Goal: Information Seeking & Learning: Learn about a topic

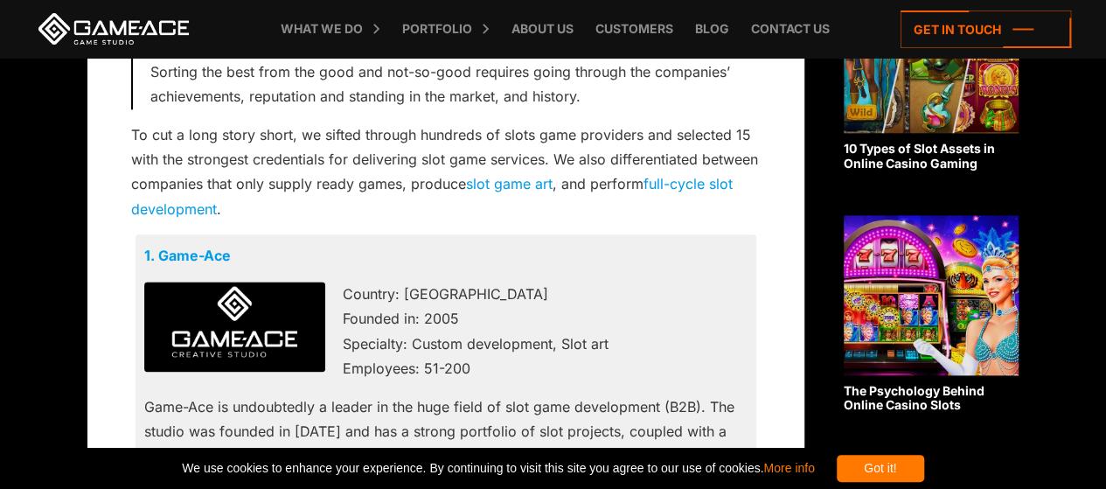
scroll to position [962, 0]
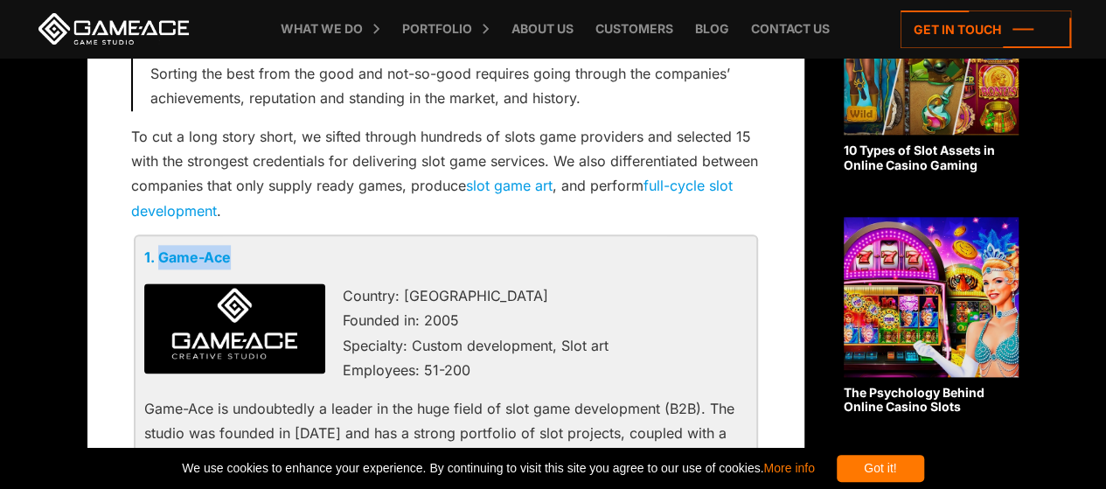
drag, startPoint x: 261, startPoint y: 254, endPoint x: 160, endPoint y: 262, distance: 100.9
click at [160, 262] on p "1. Game-Ace" at bounding box center [446, 257] width 604 height 24
copy link "Game-Ace"
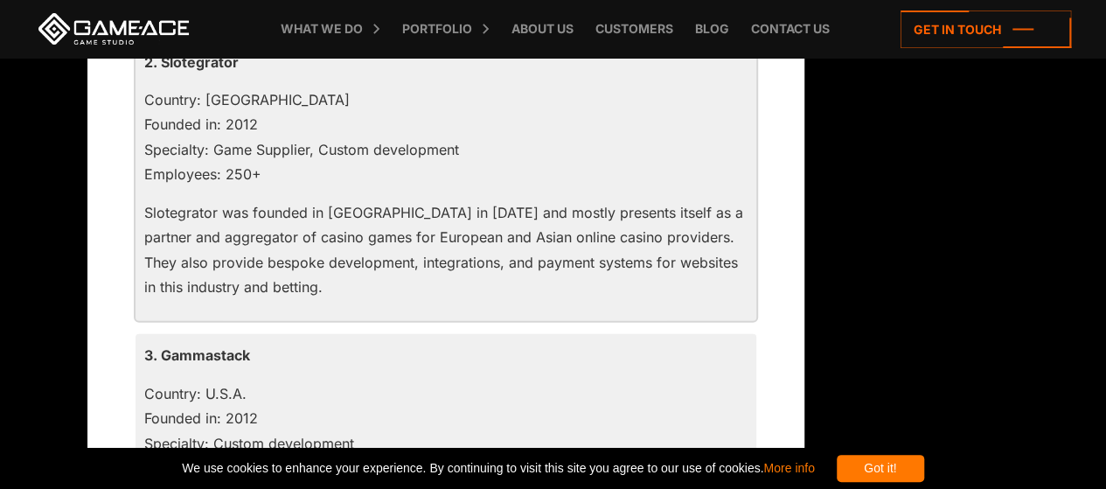
scroll to position [1749, 0]
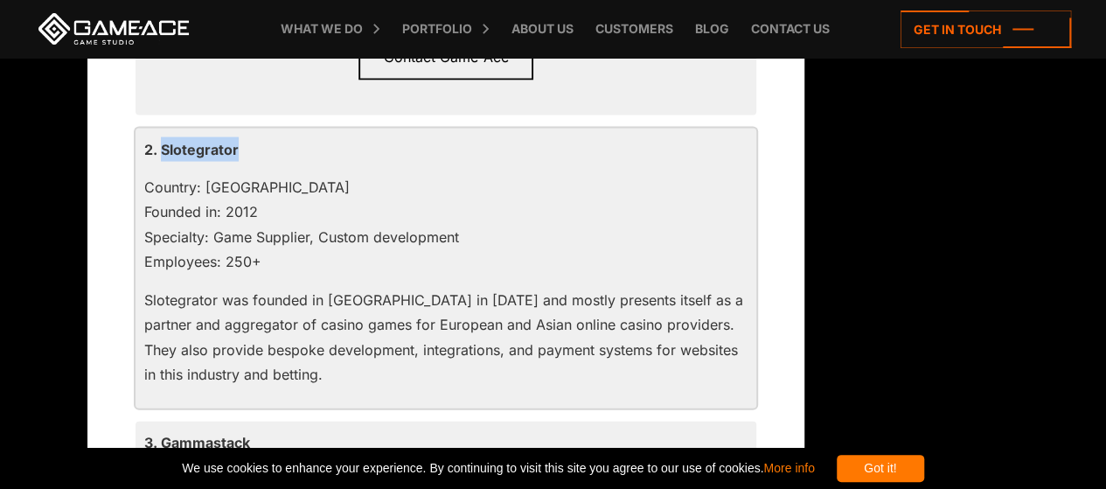
drag, startPoint x: 255, startPoint y: 138, endPoint x: 159, endPoint y: 148, distance: 95.8
click at [159, 148] on p "2. Slotegrator" at bounding box center [446, 149] width 604 height 24
copy p "Slotegrator"
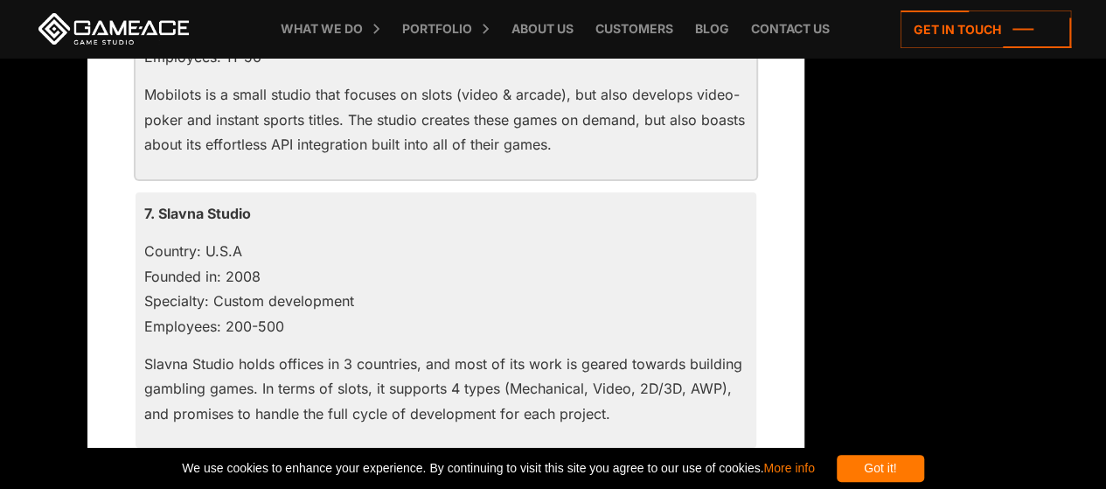
scroll to position [3149, 0]
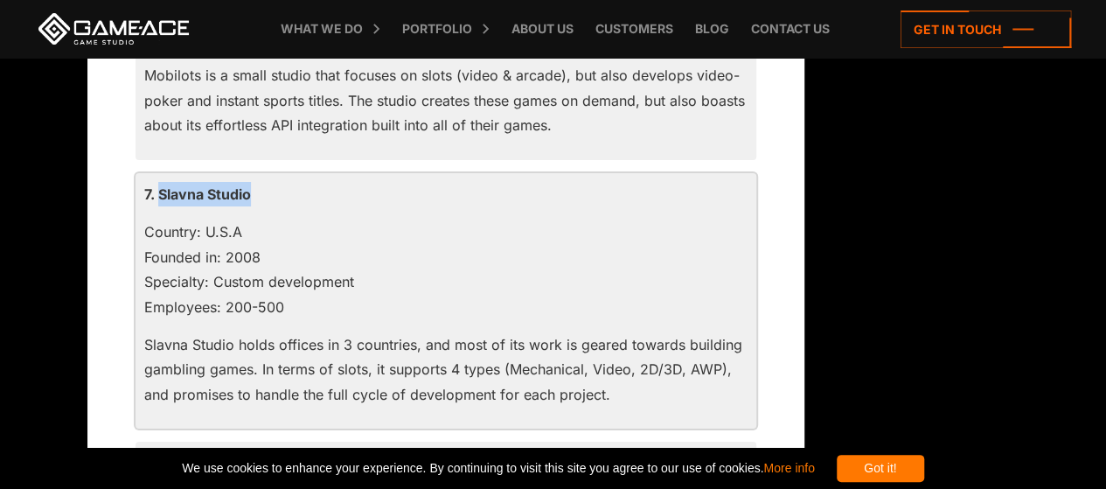
drag, startPoint x: 159, startPoint y: 193, endPoint x: 325, endPoint y: 193, distance: 166.2
click at [325, 193] on p "7. Slavna Studio" at bounding box center [446, 194] width 604 height 24
copy p "Slavna Studio"
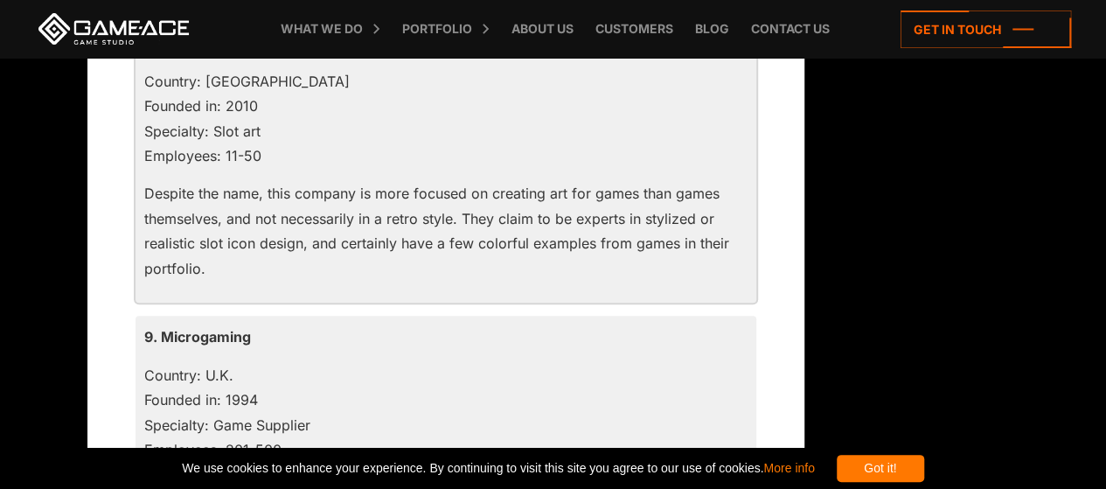
scroll to position [3674, 0]
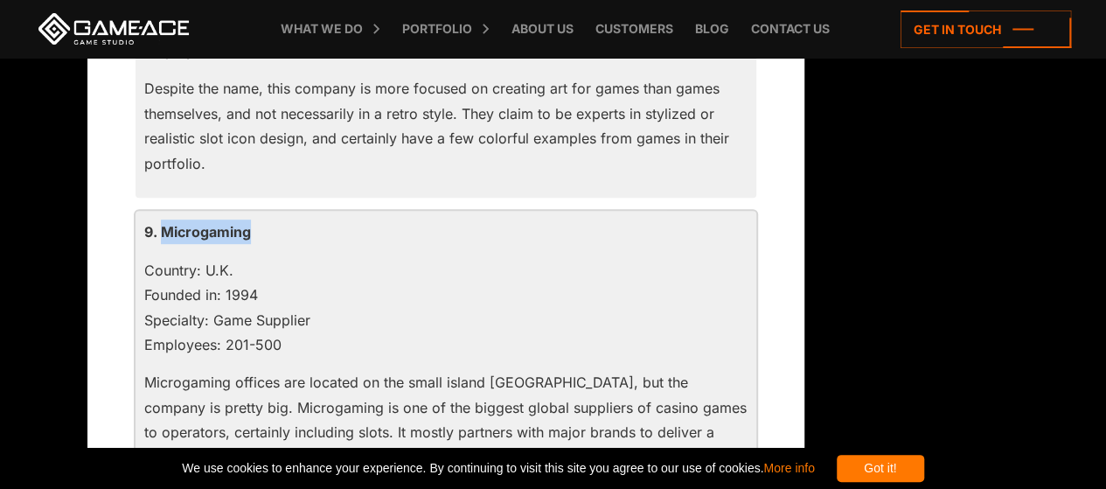
drag, startPoint x: 164, startPoint y: 228, endPoint x: 287, endPoint y: 225, distance: 122.5
click at [287, 225] on p "9. Microgaming" at bounding box center [446, 232] width 604 height 24
copy p "Microgaming"
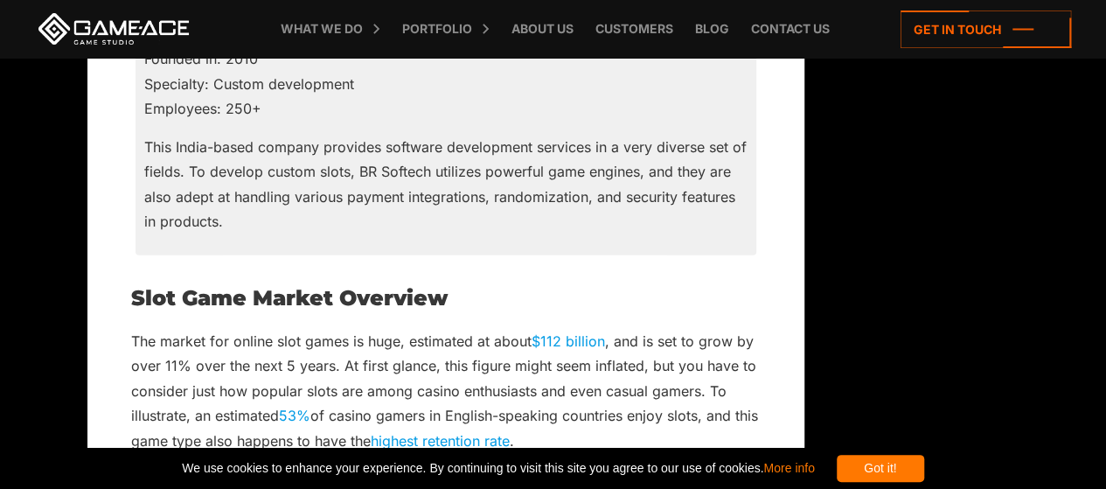
scroll to position [5073, 0]
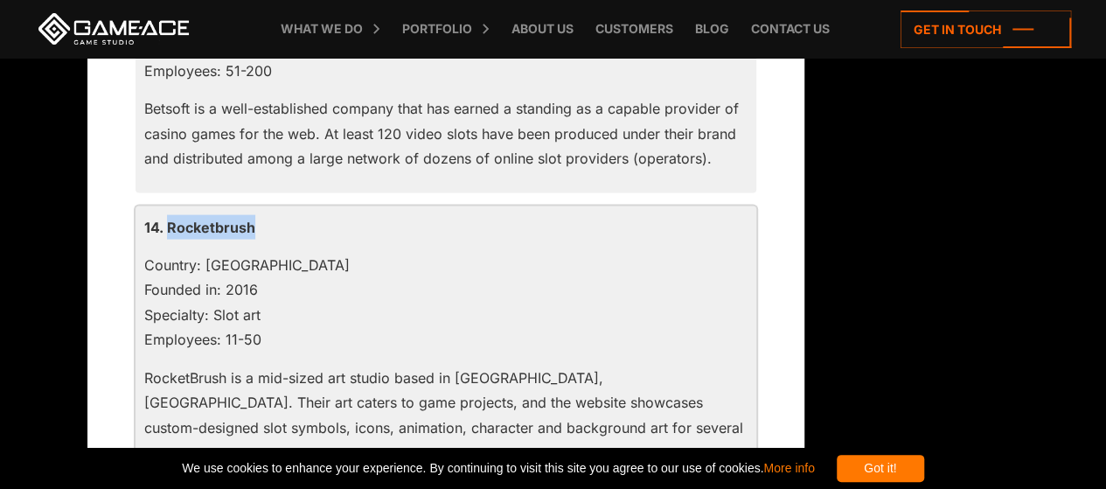
drag, startPoint x: 170, startPoint y: 225, endPoint x: 326, endPoint y: 236, distance: 157.0
click at [326, 236] on p "14. Rocketbrush" at bounding box center [446, 227] width 604 height 24
copy p "Rocketbrush"
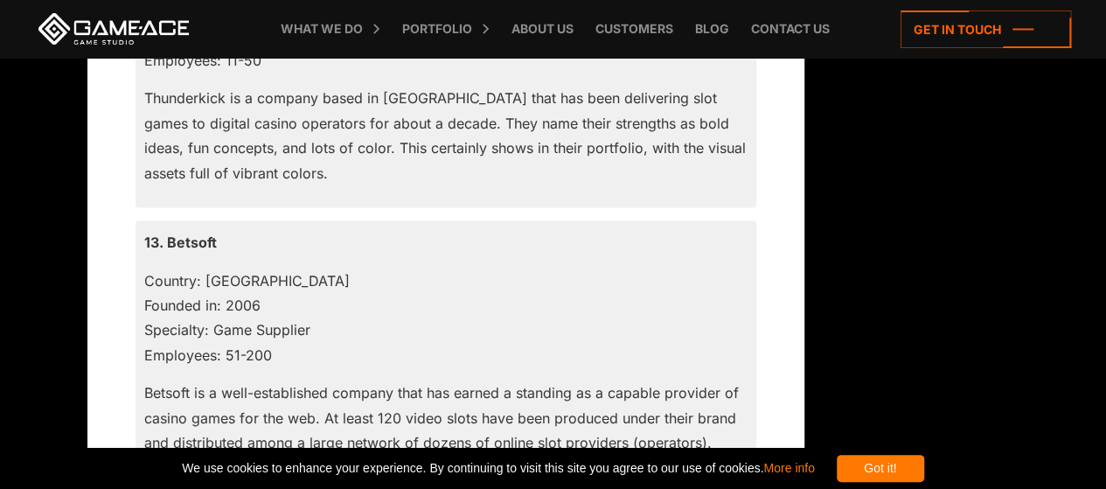
scroll to position [4898, 0]
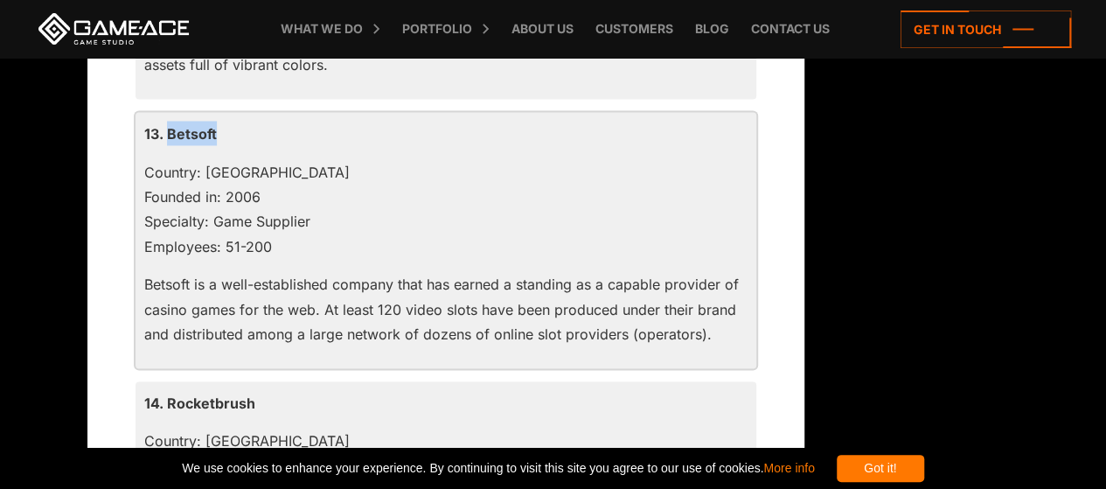
drag, startPoint x: 166, startPoint y: 132, endPoint x: 252, endPoint y: 122, distance: 86.3
click at [252, 122] on p "13. Betsoft" at bounding box center [446, 133] width 604 height 24
copy p "Betsoft"
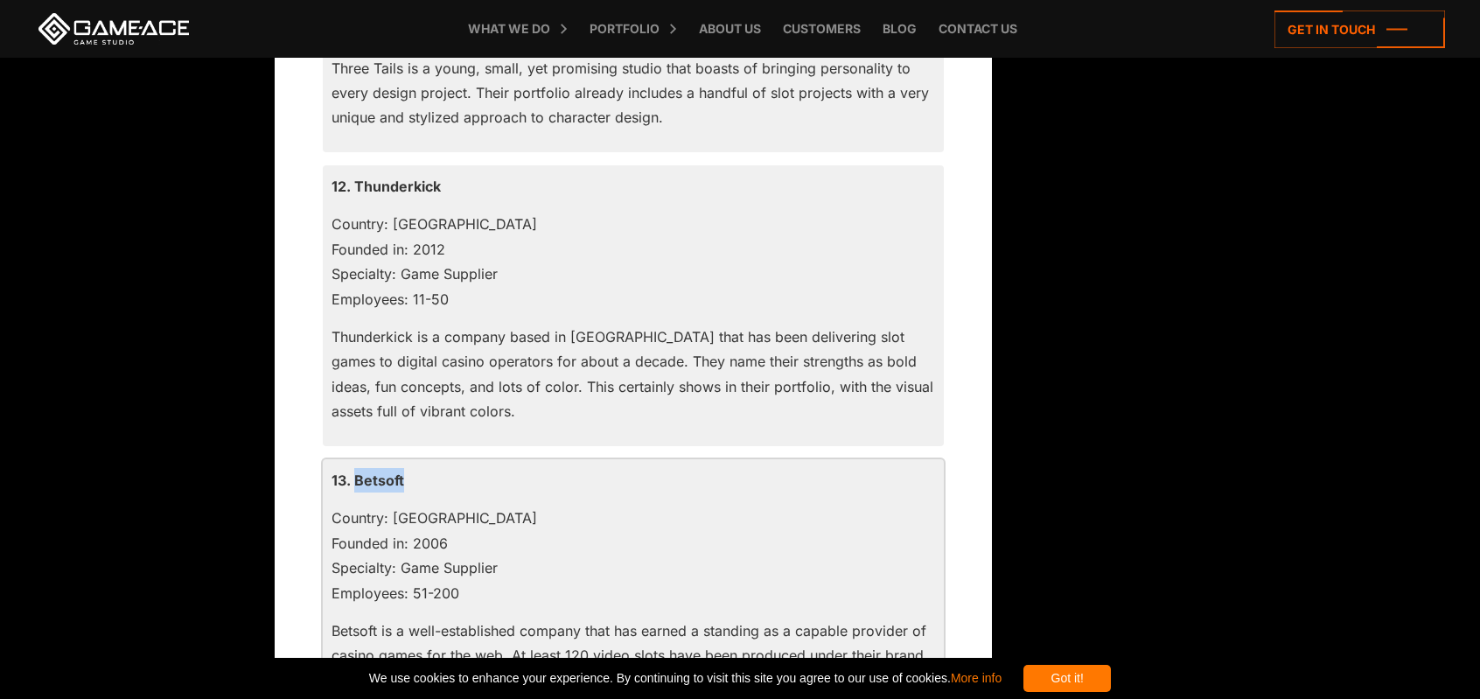
scroll to position [4668, 0]
click at [391, 186] on p "12. Thunderkick" at bounding box center [634, 189] width 604 height 24
copy p "Thunderkick"
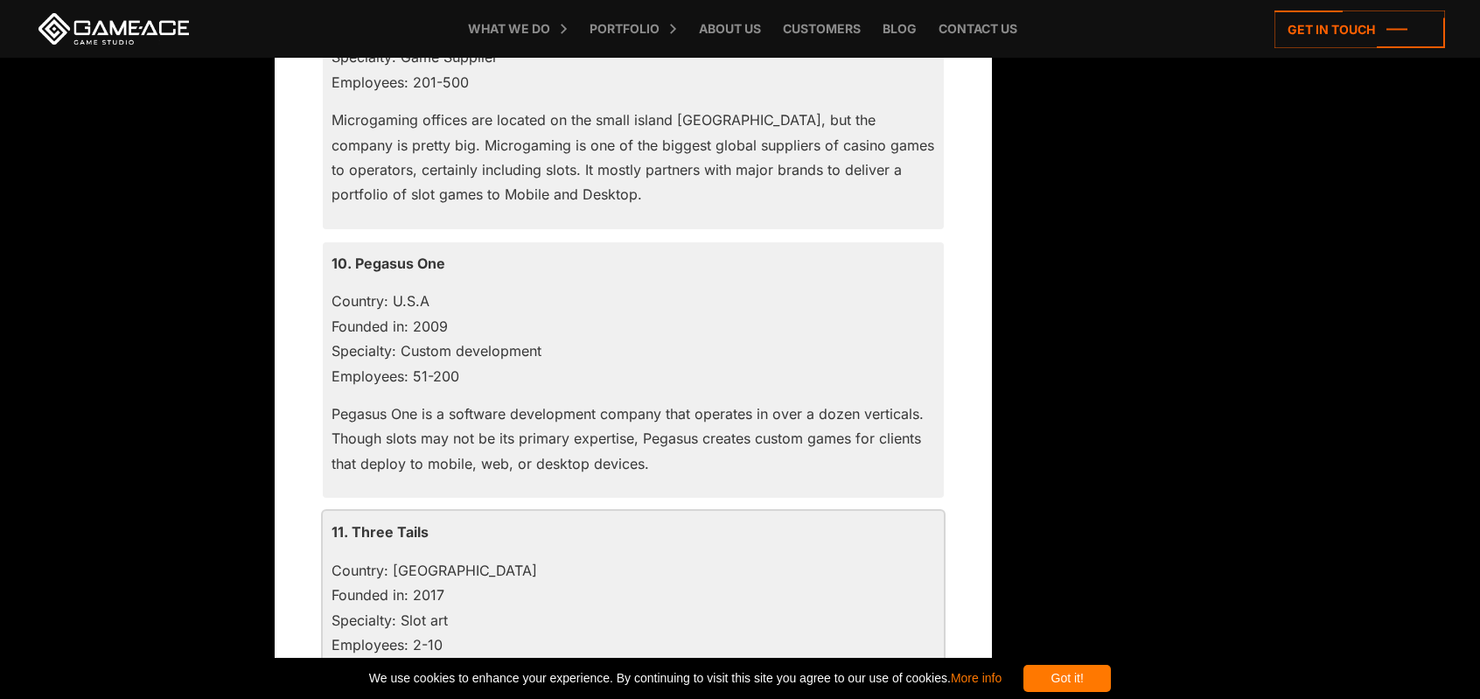
scroll to position [3968, 0]
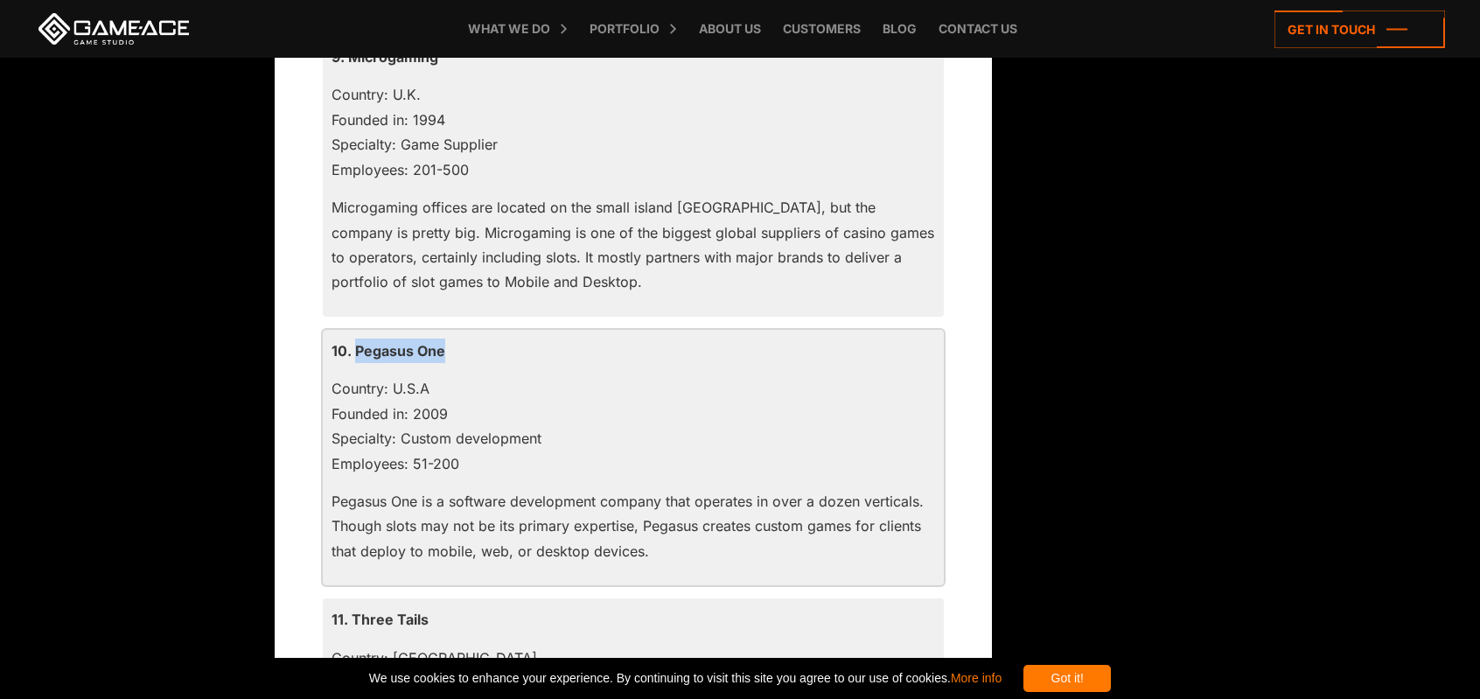
drag, startPoint x: 358, startPoint y: 349, endPoint x: 467, endPoint y: 349, distance: 109.3
click at [467, 349] on p "10. Pegasus One" at bounding box center [634, 351] width 604 height 24
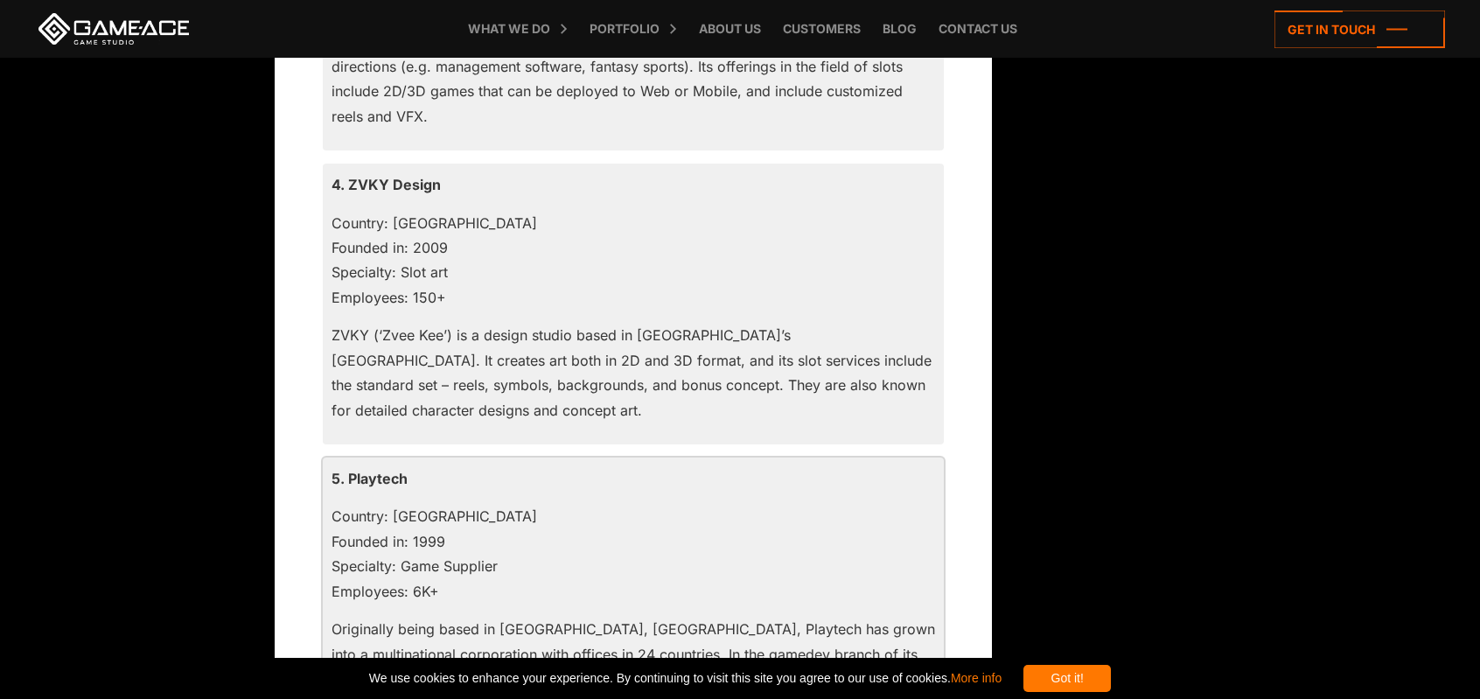
scroll to position [2394, 0]
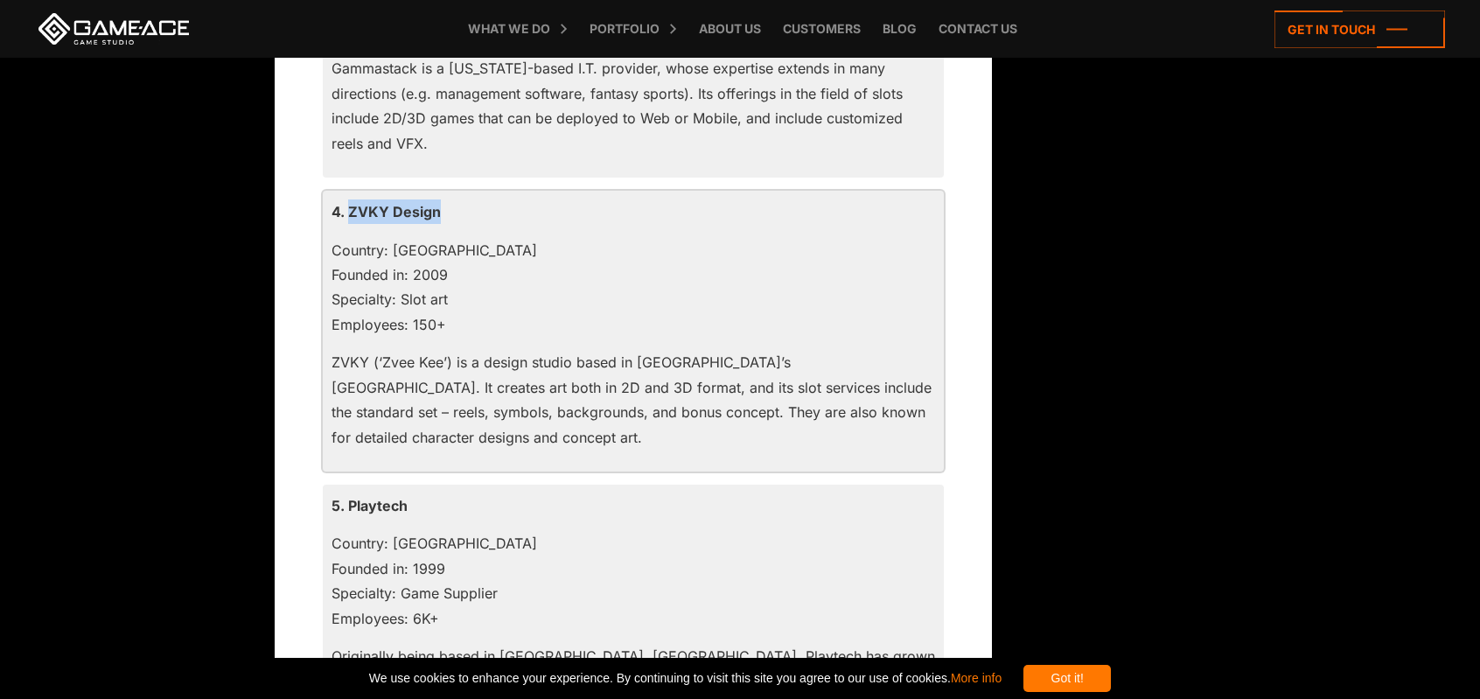
drag, startPoint x: 348, startPoint y: 209, endPoint x: 468, endPoint y: 211, distance: 119.8
click at [468, 211] on p "4. ZVKY Design" at bounding box center [634, 211] width 604 height 24
copy p "ZVKY Design"
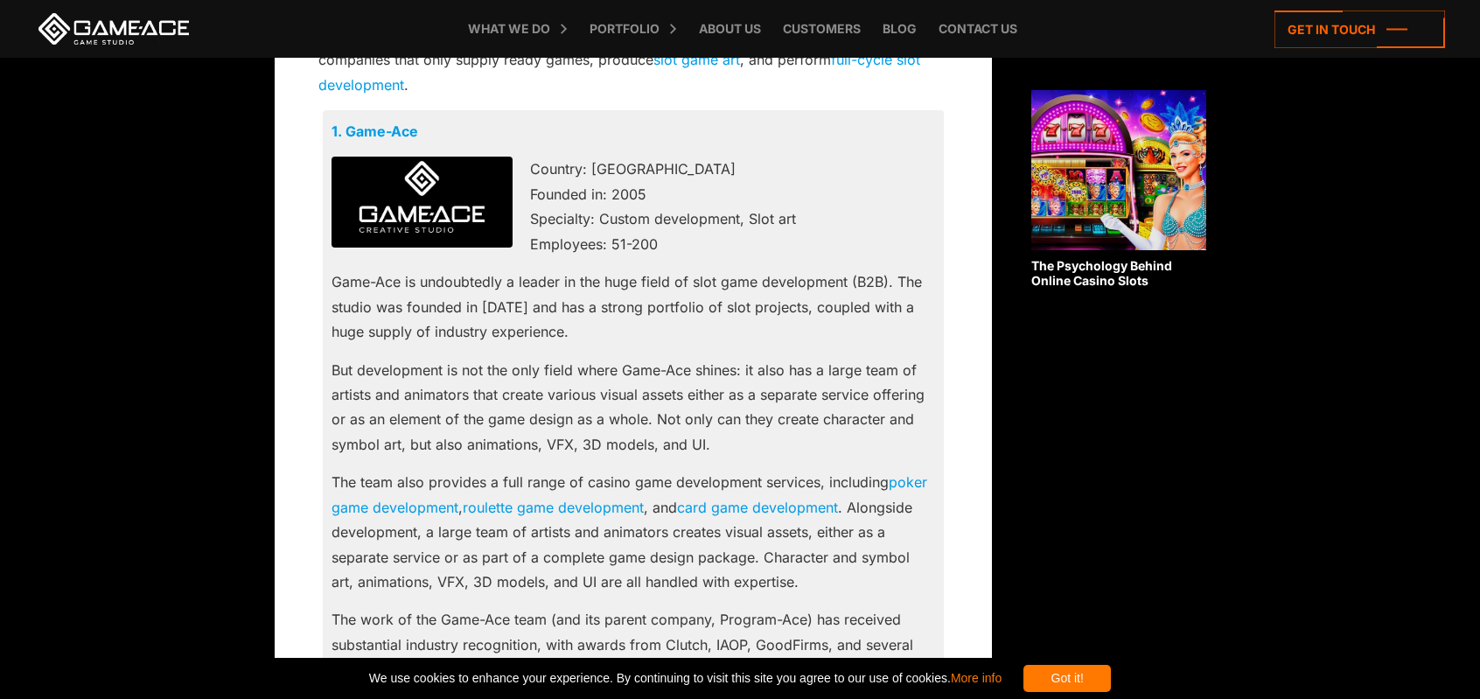
scroll to position [1169, 0]
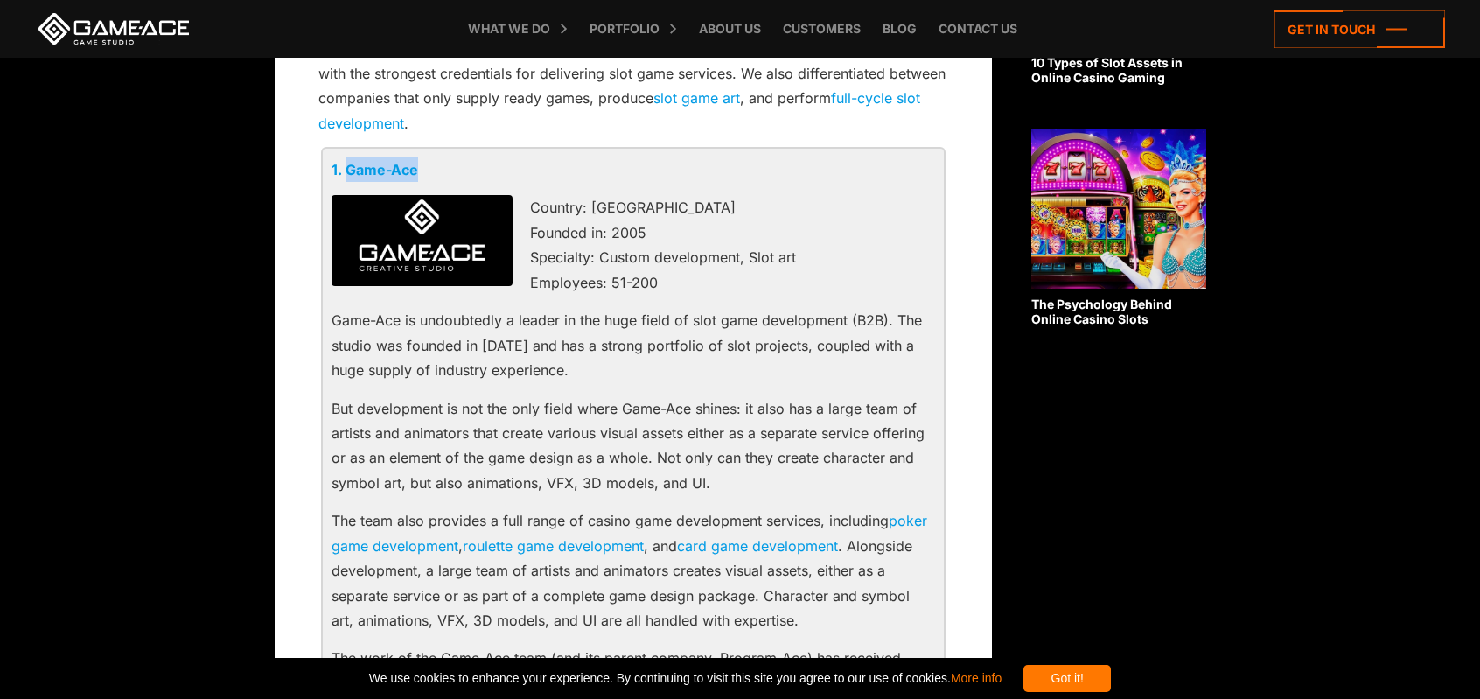
drag, startPoint x: 425, startPoint y: 168, endPoint x: 348, endPoint y: 174, distance: 77.2
click at [348, 174] on p "1. Game-Ace" at bounding box center [634, 169] width 604 height 24
copy link "Game-Ace"
click at [453, 245] on img at bounding box center [422, 240] width 181 height 91
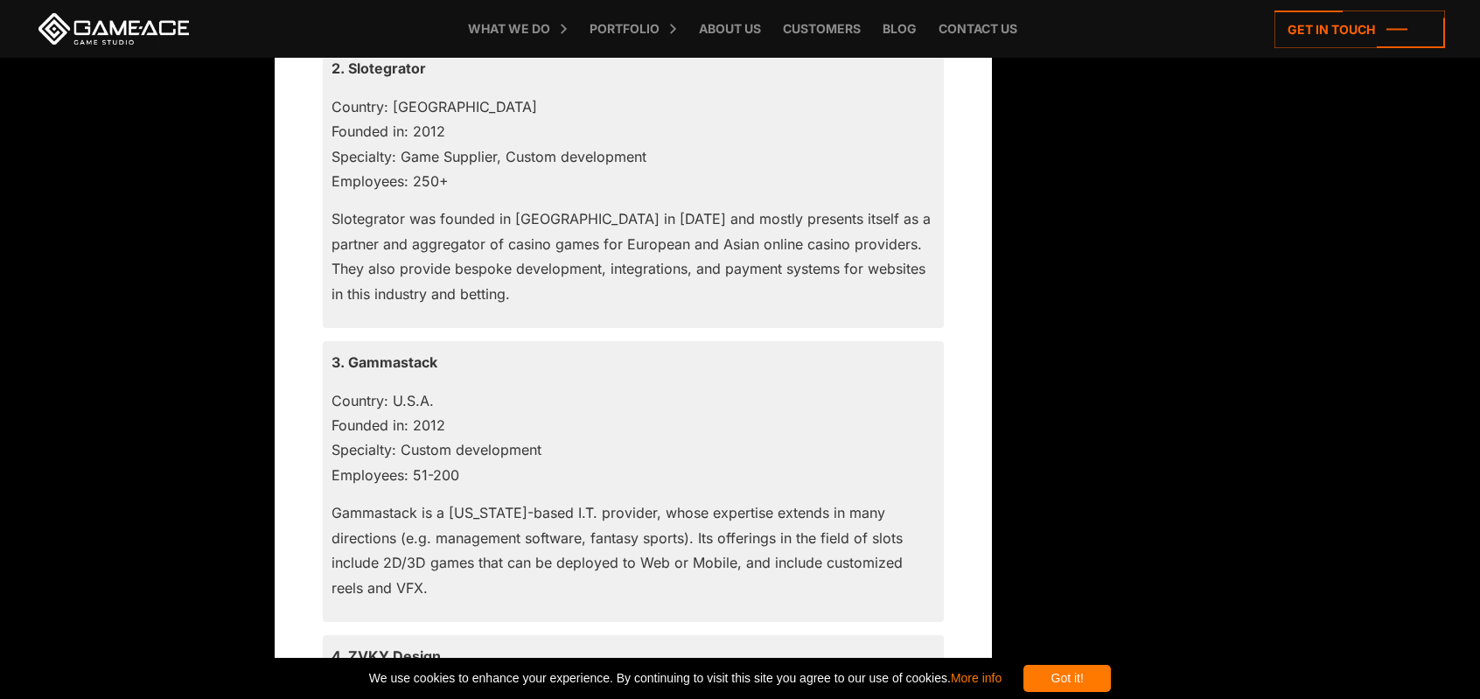
scroll to position [1957, 0]
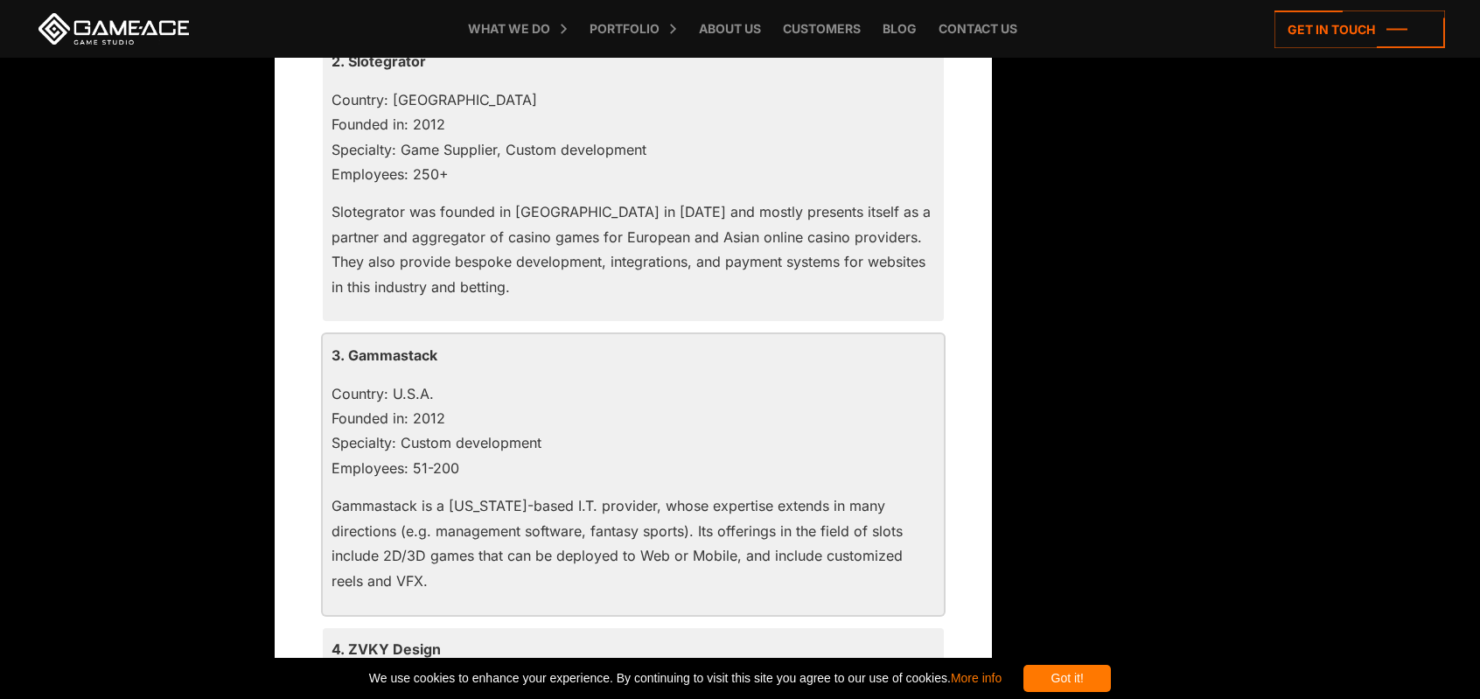
click at [388, 349] on p "3. Gammastack" at bounding box center [634, 355] width 604 height 24
copy p "Gammastack"
click at [677, 394] on p "Country: U.S.A. Founded in: 2012 Specialty: Custom development Employees: 51-200" at bounding box center [634, 431] width 604 height 100
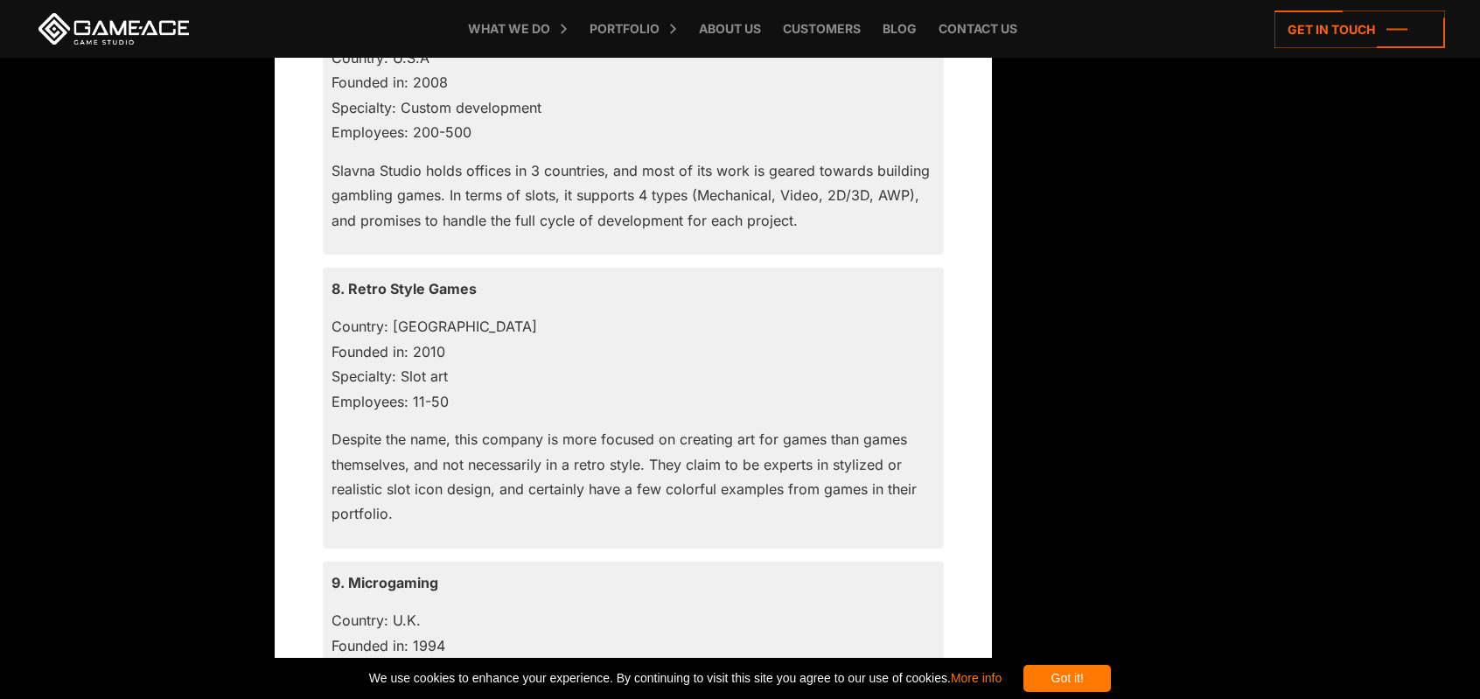
scroll to position [3444, 0]
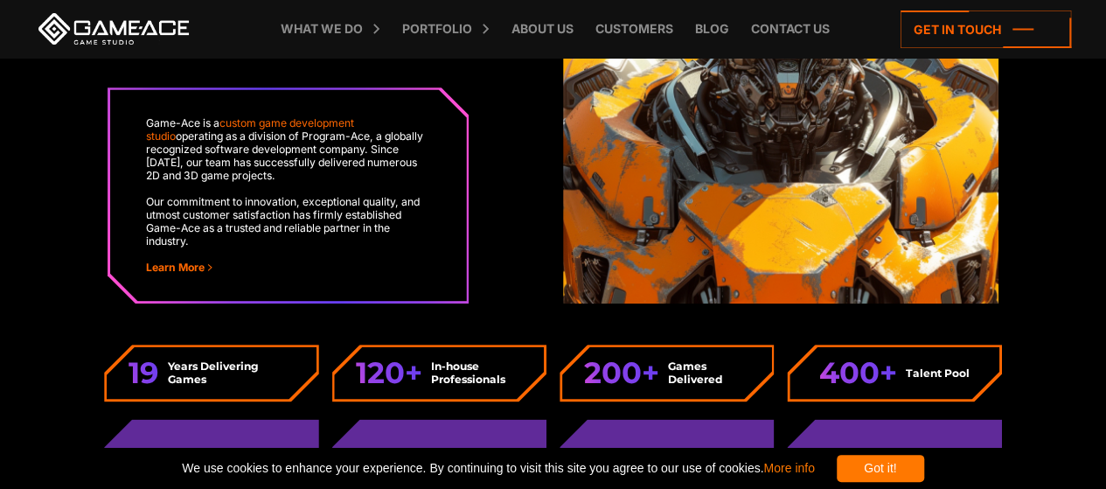
scroll to position [4198, 0]
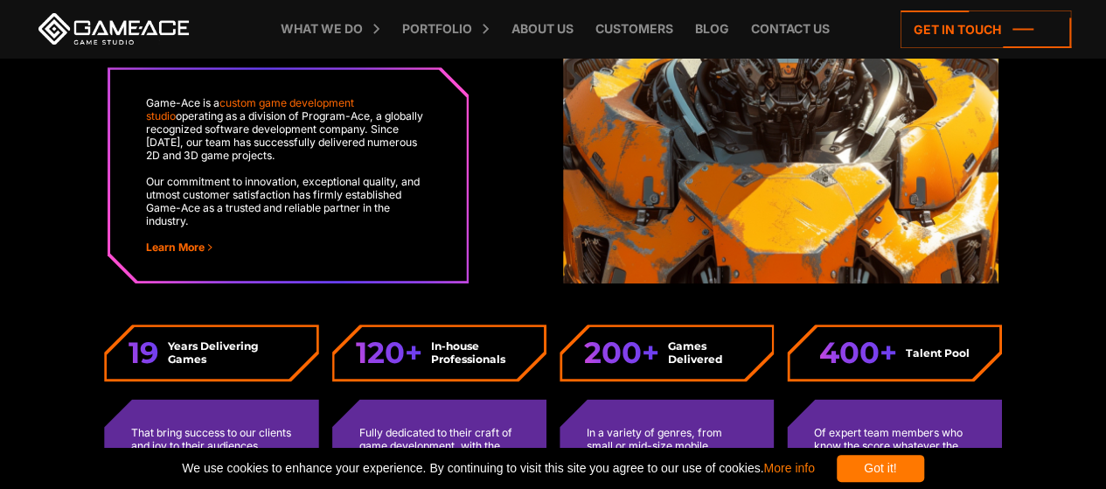
drag, startPoint x: 17, startPoint y: 109, endPoint x: 19, endPoint y: 88, distance: 21.1
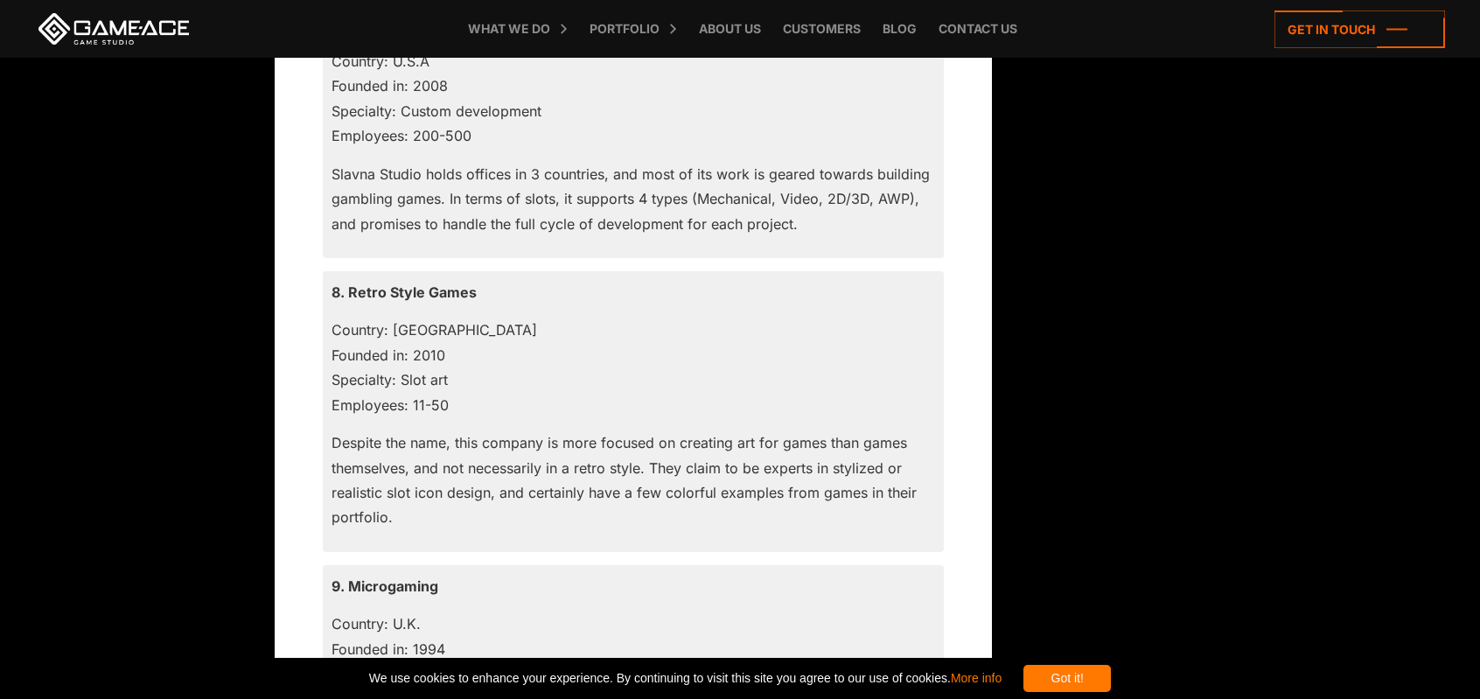
scroll to position [3439, 0]
